Goal: Task Accomplishment & Management: Manage account settings

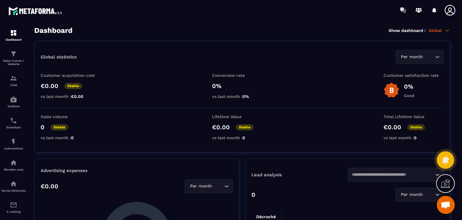
drag, startPoint x: 272, startPoint y: 11, endPoint x: 264, endPoint y: 14, distance: 8.4
click at [270, 11] on div at bounding box center [267, 10] width 392 height 20
click at [17, 169] on div "Member area" at bounding box center [14, 165] width 24 height 12
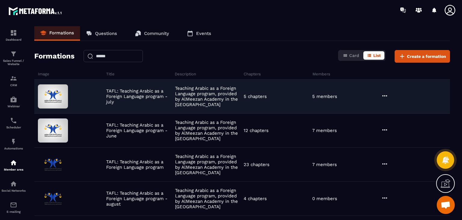
click at [386, 114] on div "TAFL: Teaching Arabic as a Foreign Language program - july Teaching Arabic as a…" at bounding box center [242, 131] width 416 height 34
click at [383, 95] on icon at bounding box center [385, 95] width 5 height 1
click at [395, 107] on button "Edit" at bounding box center [400, 108] width 36 height 11
